Goal: Check status

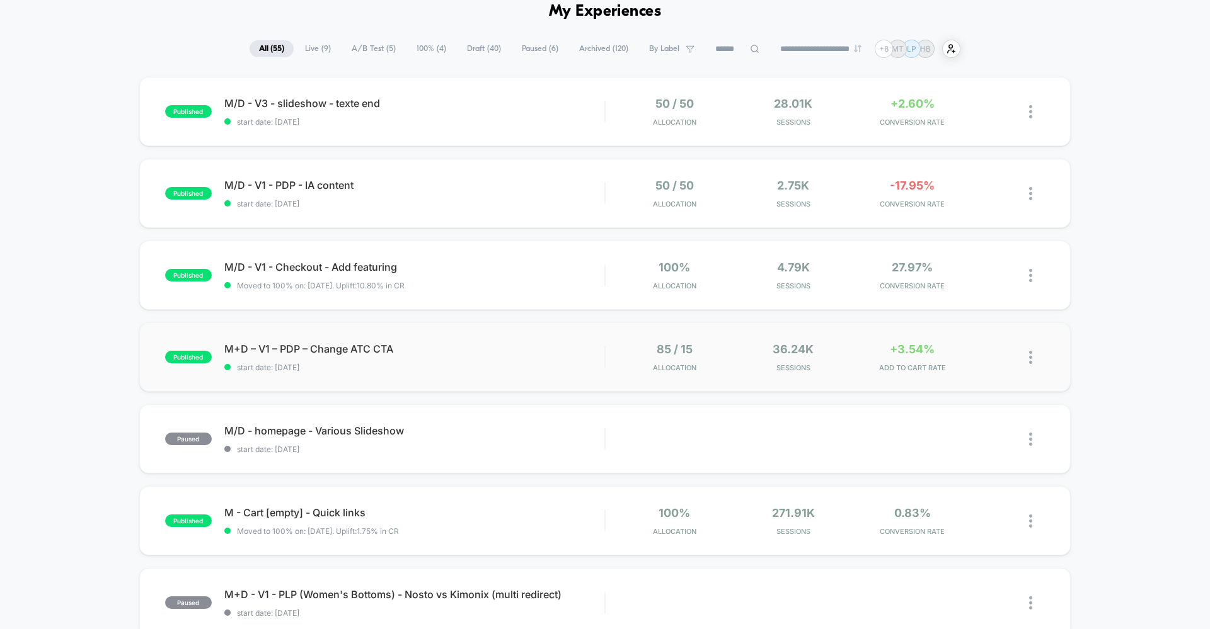
scroll to position [60, 0]
click at [593, 154] on div "published M/D - V3 - slideshow - texte end start date: [DATE] 50 / 50 Allocatio…" at bounding box center [605, 593] width 1210 height 1033
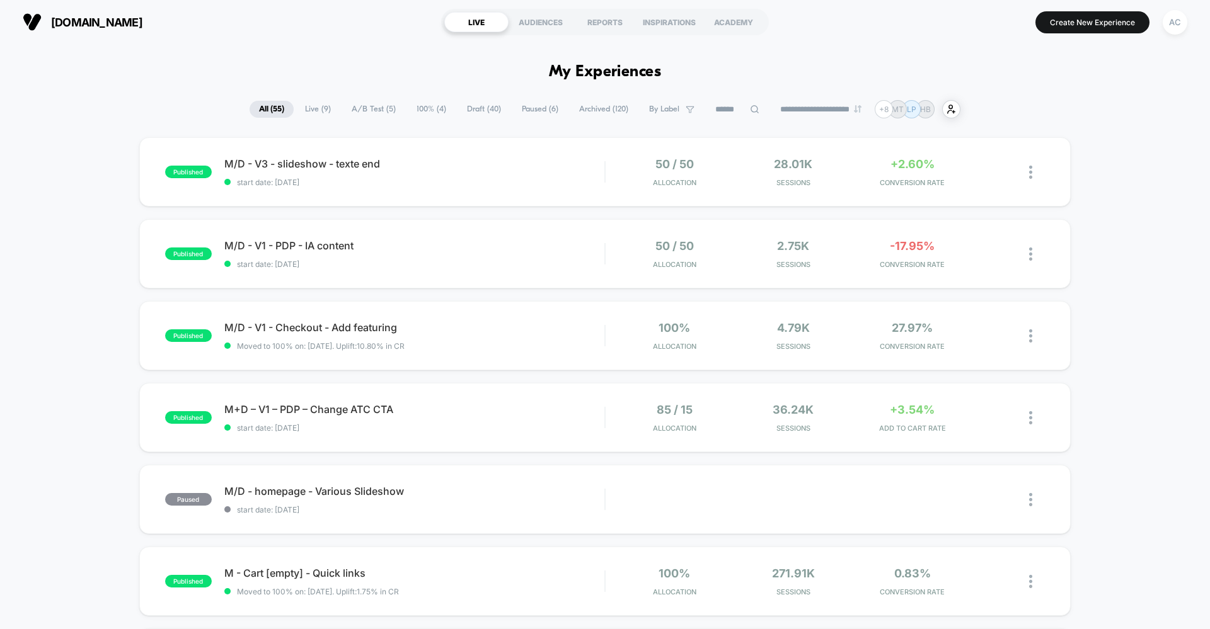
click at [311, 112] on span "Live ( 9 )" at bounding box center [317, 109] width 45 height 17
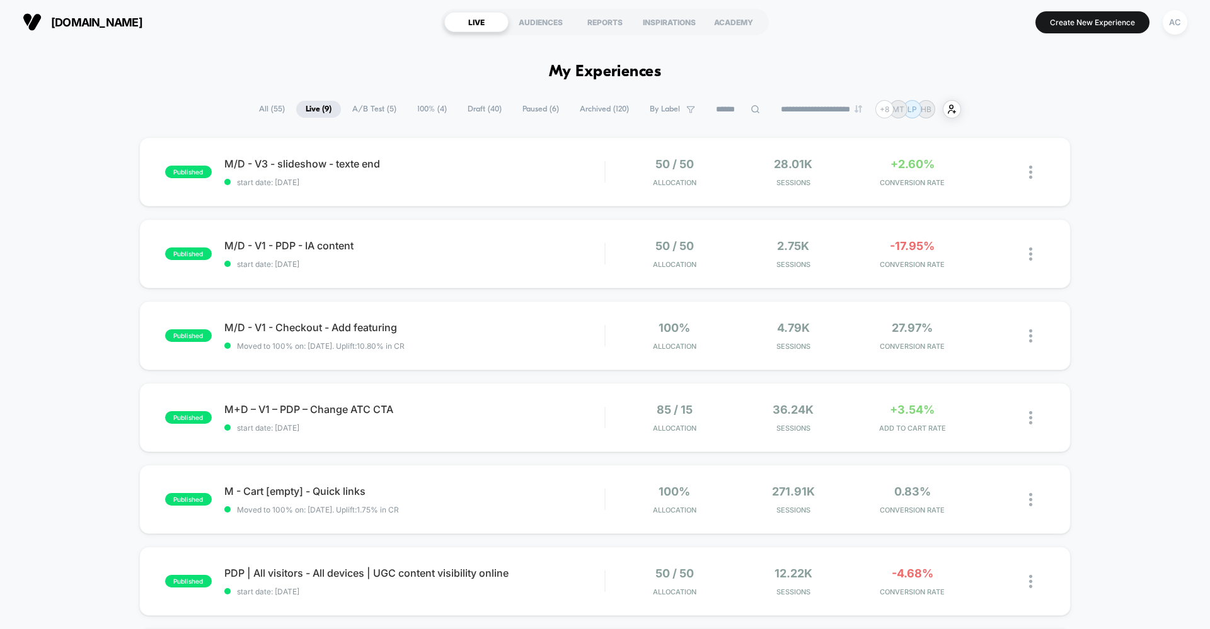
click at [378, 112] on span "A/B Test ( 5 )" at bounding box center [374, 109] width 63 height 17
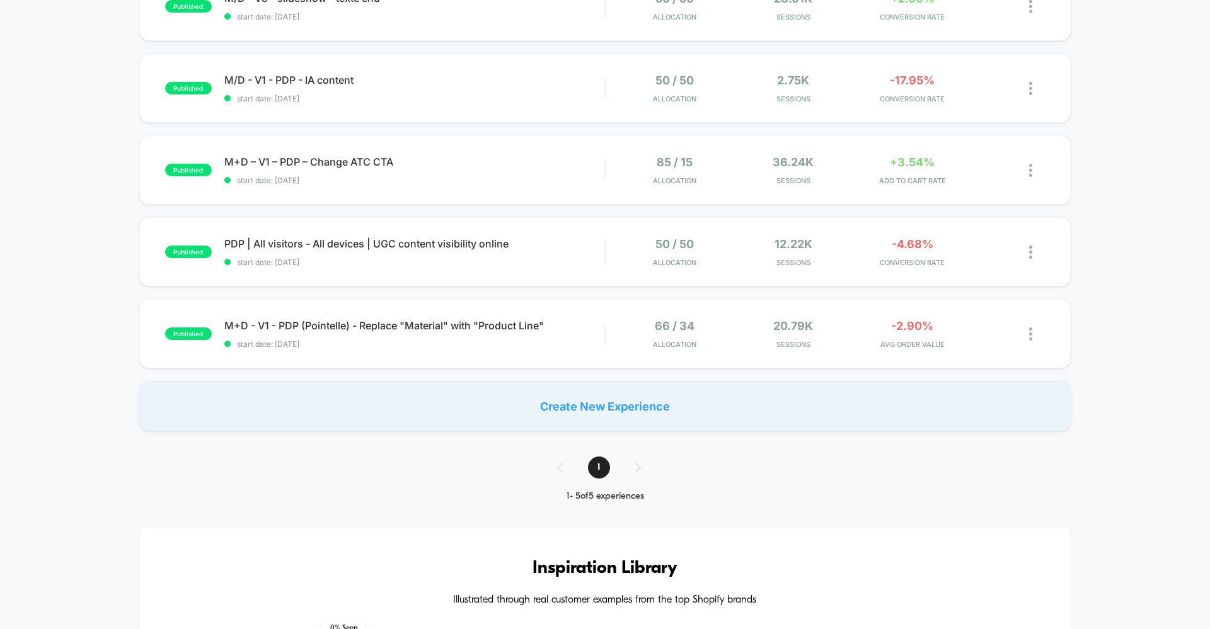
scroll to position [152, 0]
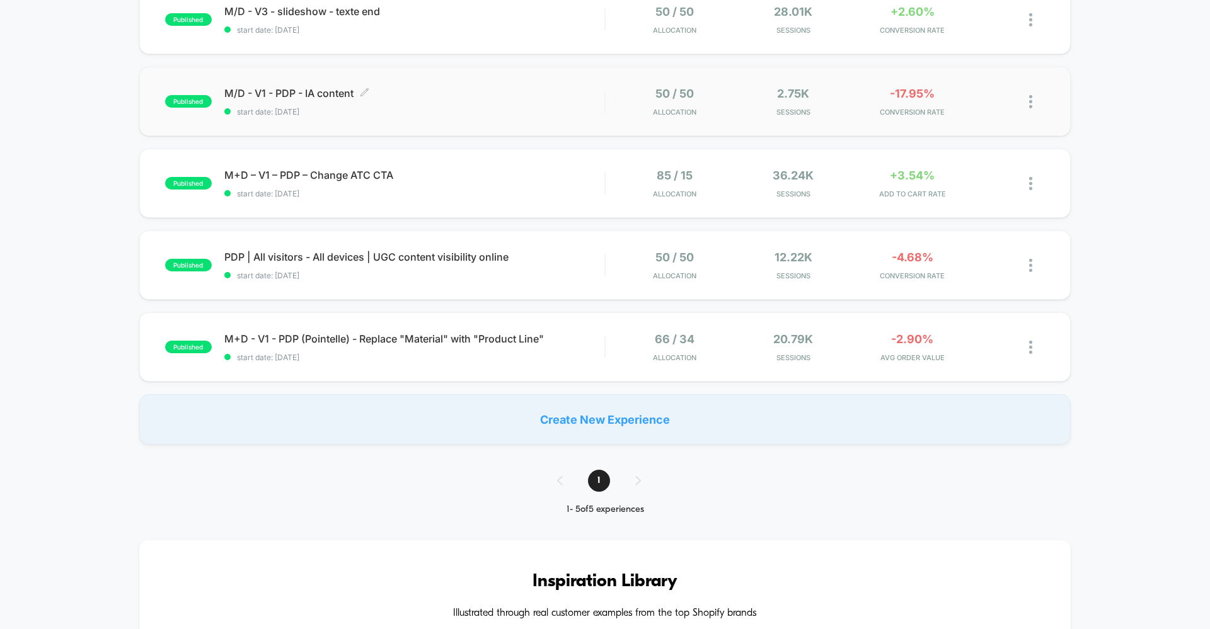
click at [487, 114] on span "start date: [DATE]" at bounding box center [414, 111] width 380 height 9
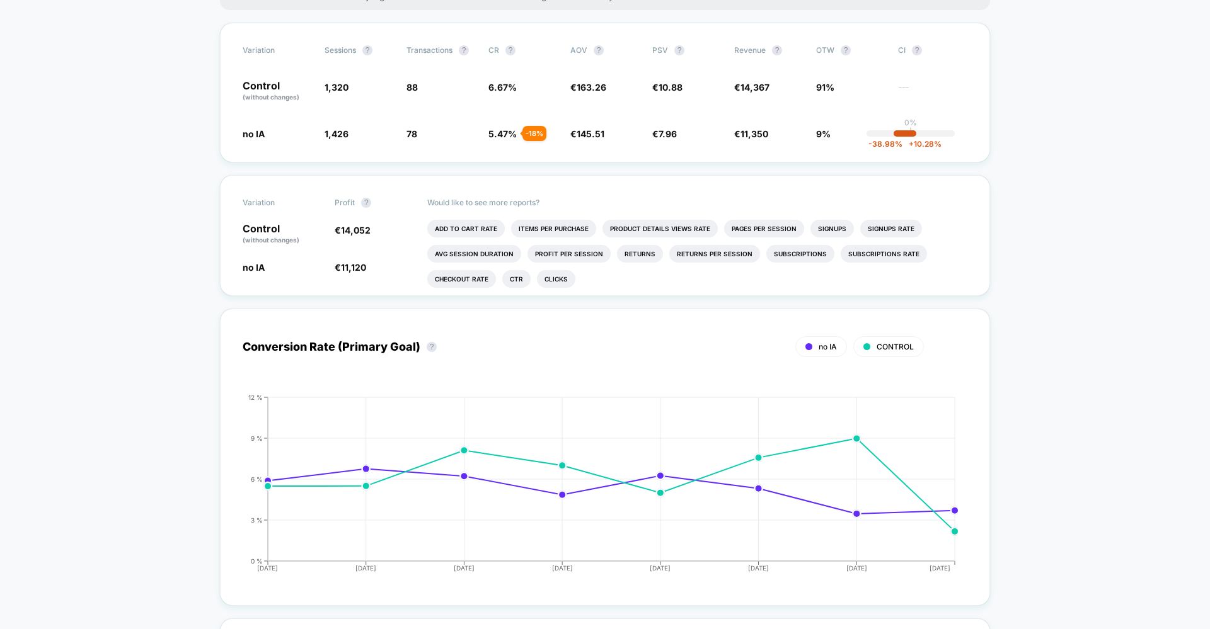
scroll to position [229, 0]
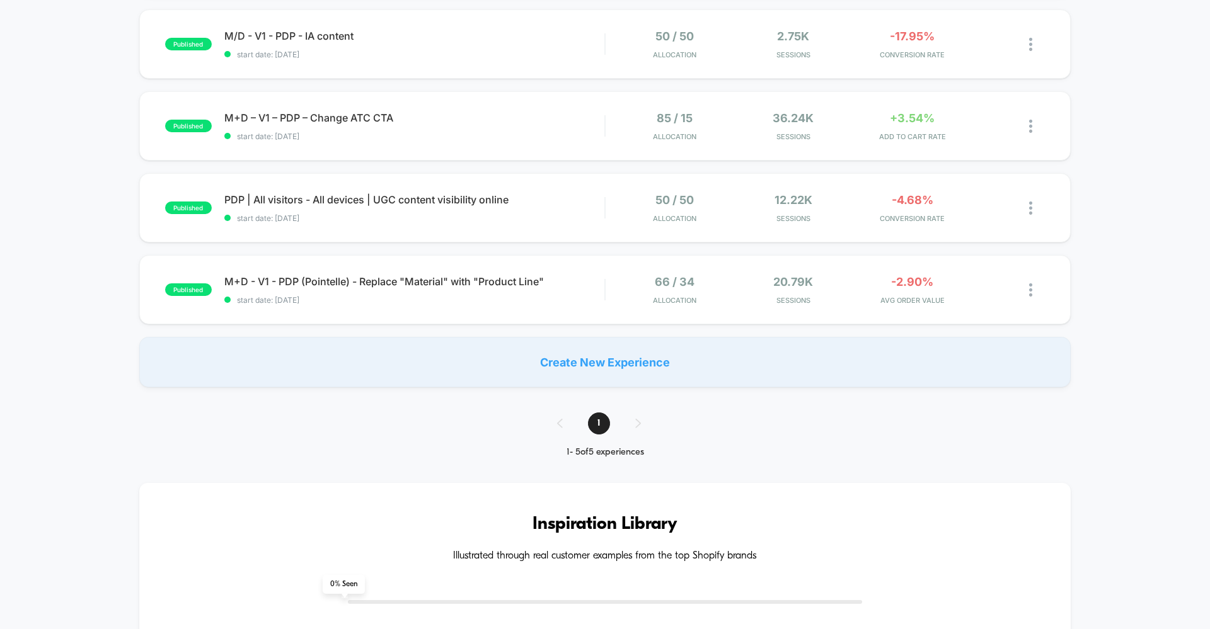
scroll to position [213, 0]
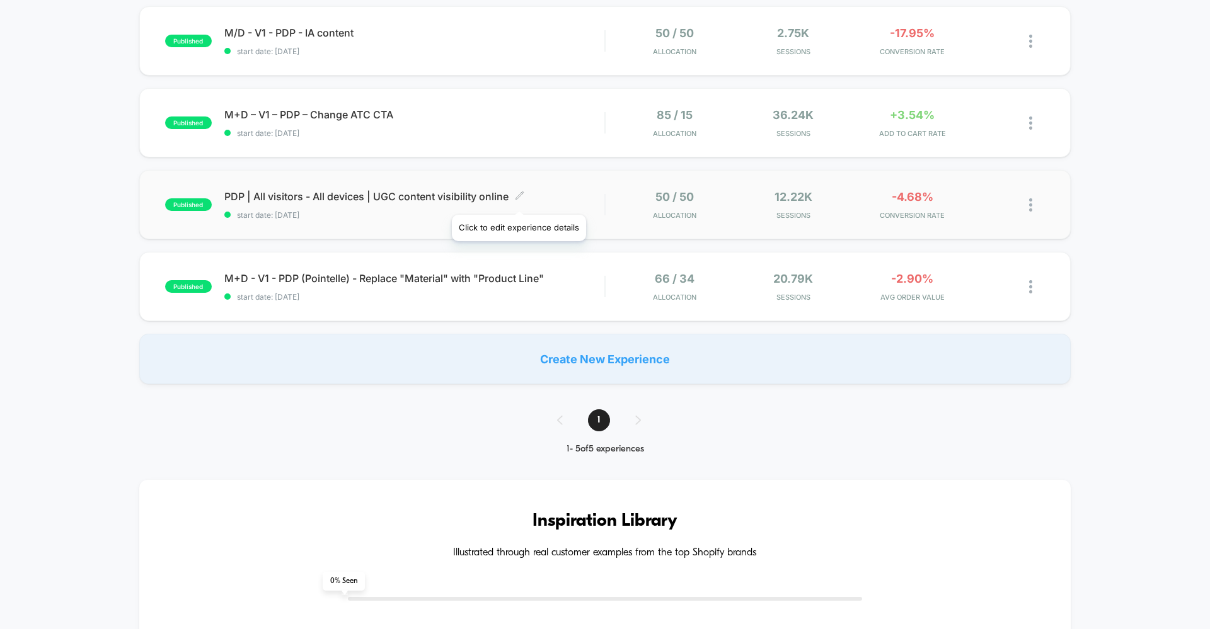
drag, startPoint x: 518, startPoint y: 199, endPoint x: 600, endPoint y: 200, distance: 82.5
click at [599, 200] on span "PDP | All visitors - All devices | UGC content visibility online Click to edit …" at bounding box center [414, 196] width 380 height 13
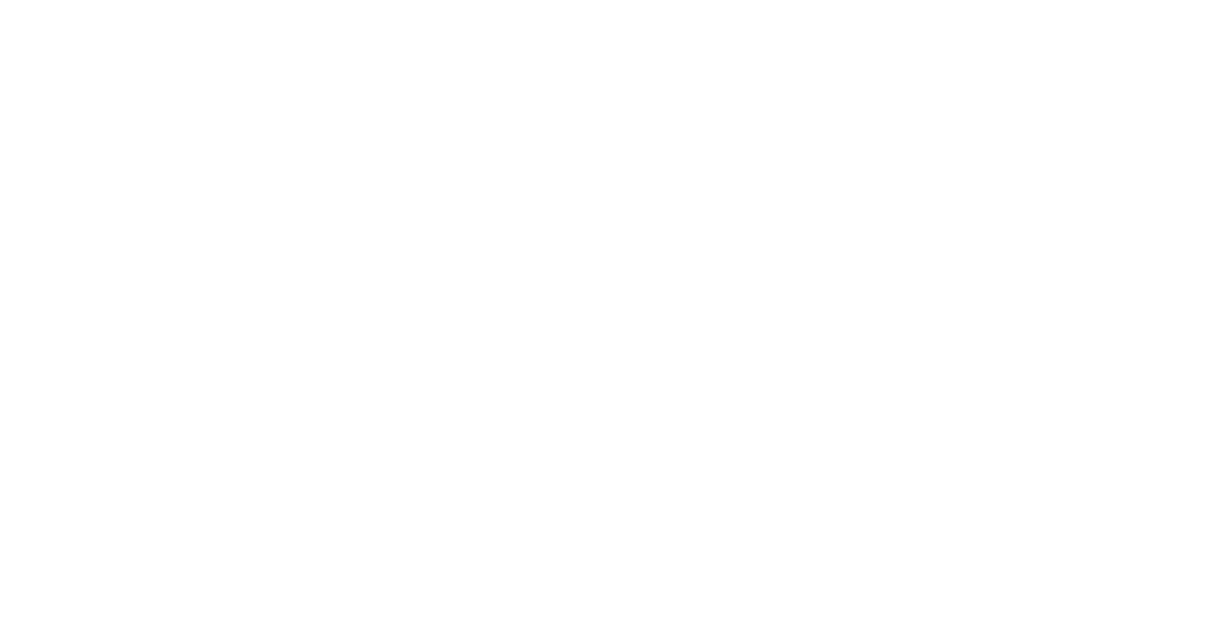
click at [600, 200] on html "Navigated to [DOMAIN_NAME] | No-code CRO for Shopify €3400" at bounding box center [605, 314] width 1210 height 629
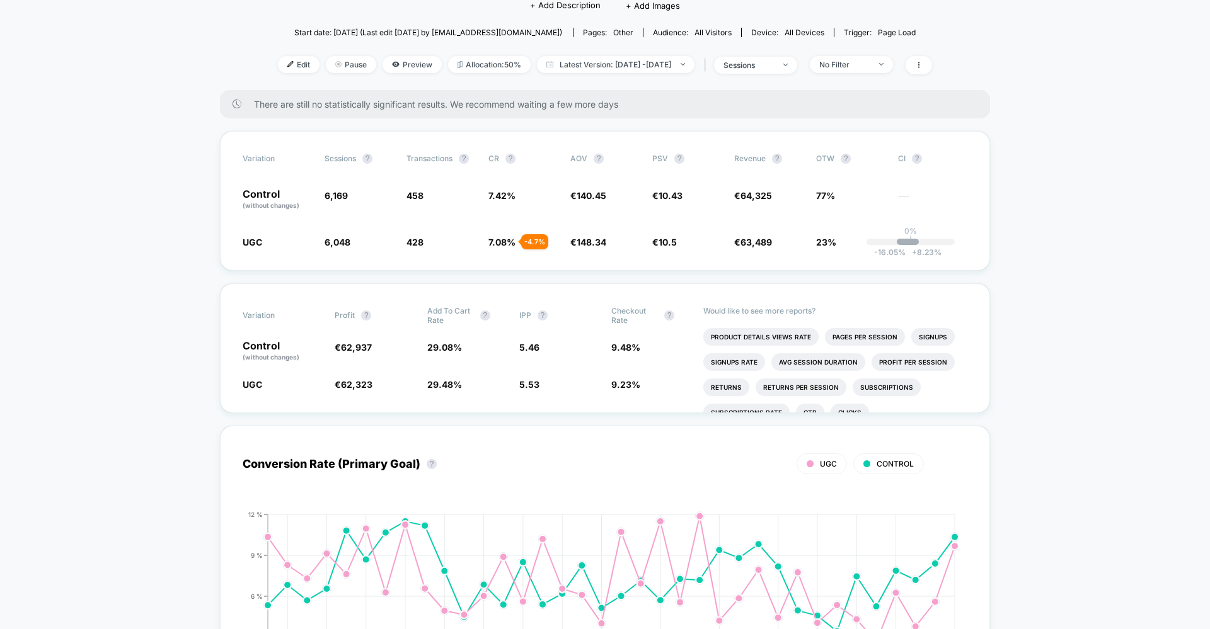
scroll to position [147, 0]
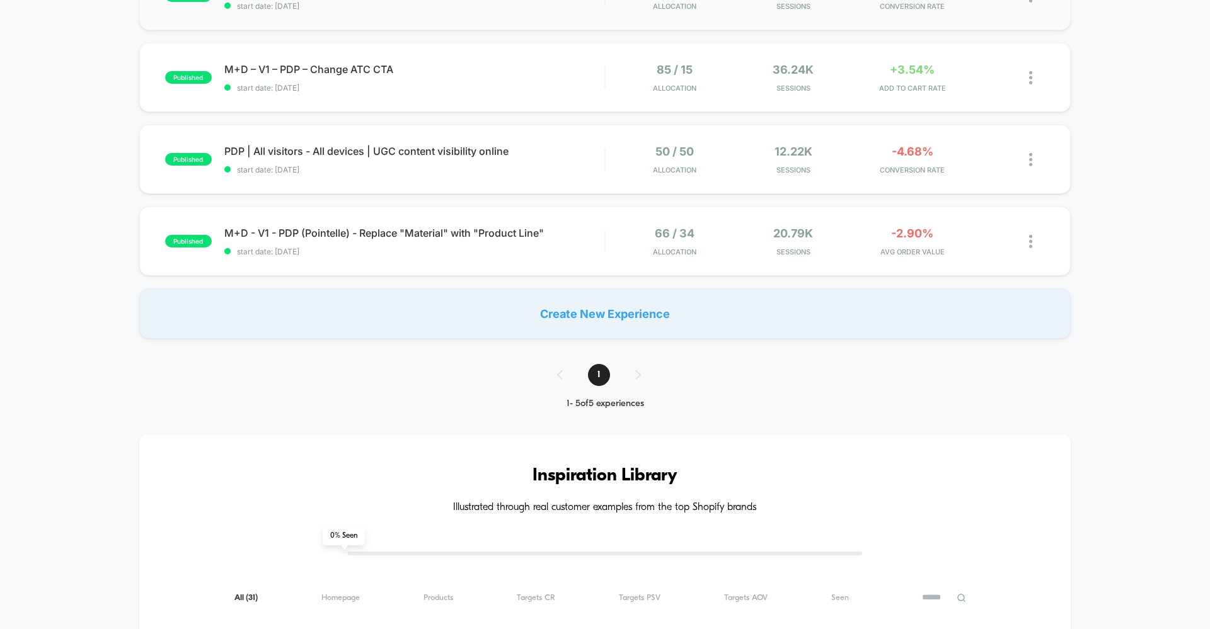
scroll to position [284, 0]
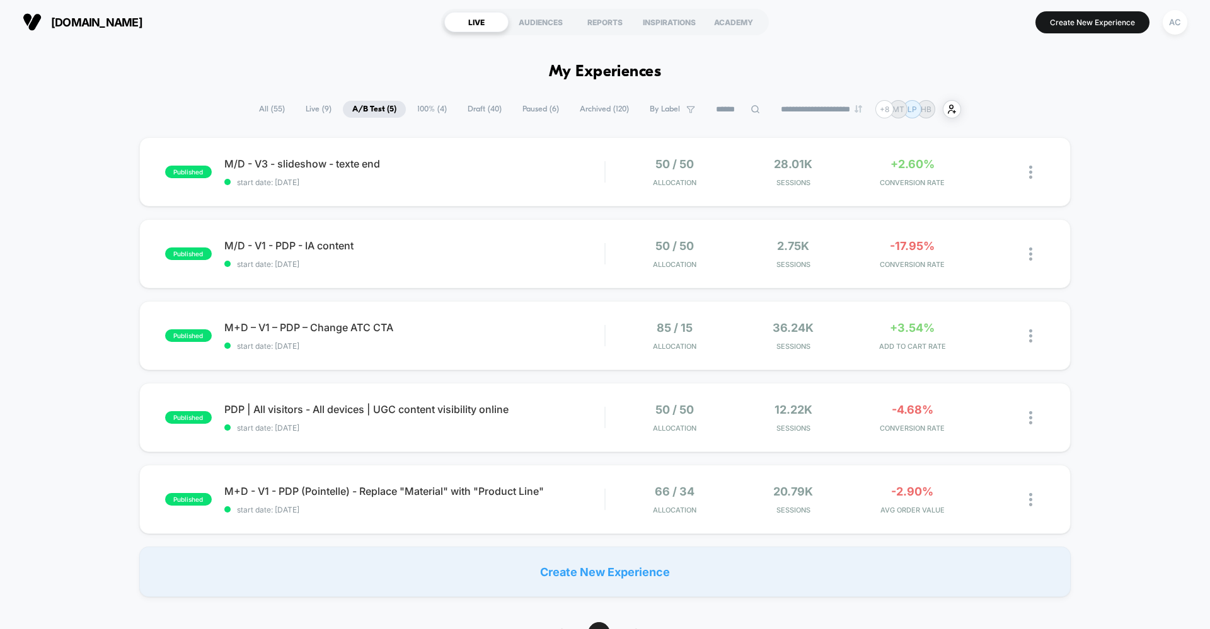
click at [117, 18] on span "[DOMAIN_NAME]" at bounding box center [96, 22] width 91 height 13
click at [324, 116] on span "Live ( 9 )" at bounding box center [318, 109] width 45 height 17
